Goal: Find specific page/section: Find specific page/section

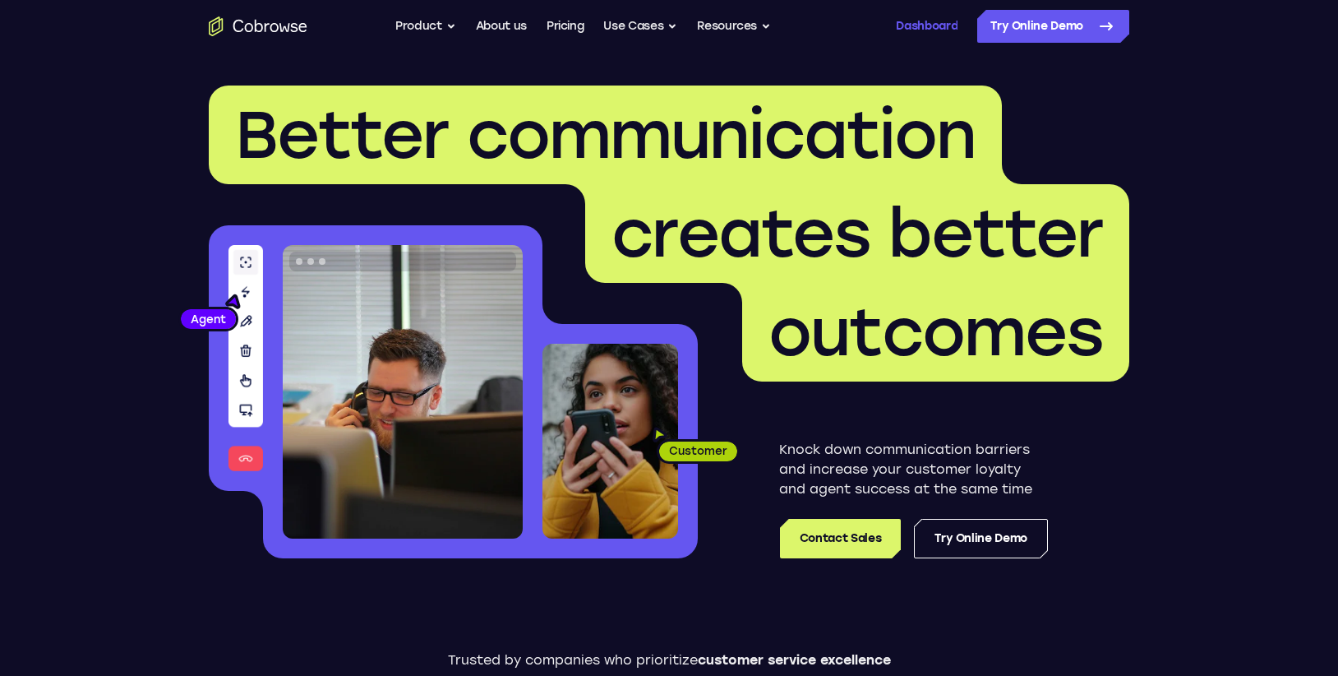
click at [928, 19] on link "Dashboard" at bounding box center [927, 26] width 62 height 33
click at [926, 30] on link "Dashboard" at bounding box center [927, 26] width 62 height 33
click at [937, 27] on link "Dashboard" at bounding box center [927, 26] width 62 height 33
